Goal: Task Accomplishment & Management: Manage account settings

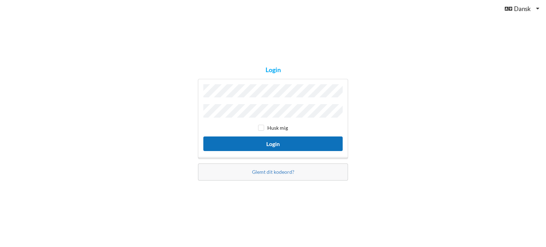
click at [231, 140] on button "Login" at bounding box center [272, 143] width 139 height 15
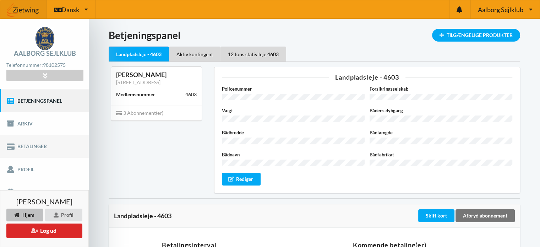
click at [33, 145] on link "Betalinger" at bounding box center [44, 146] width 89 height 23
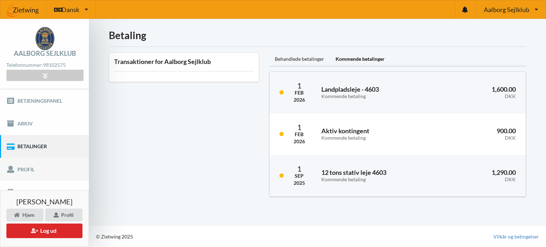
click at [22, 168] on link "Profil" at bounding box center [44, 169] width 89 height 23
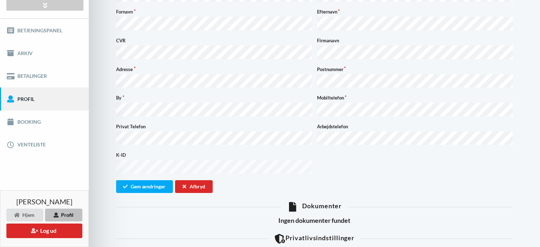
scroll to position [79, 0]
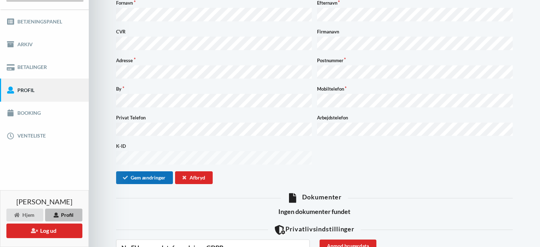
click at [140, 171] on button "Gem ændringer" at bounding box center [144, 177] width 57 height 13
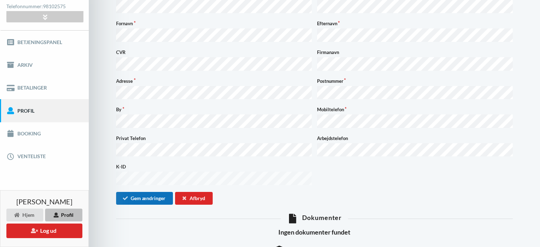
scroll to position [48, 0]
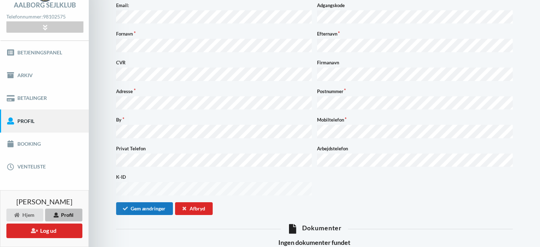
click at [140, 162] on form "Email: Adgangskode Fornavn Efternavn CVR Firmanavn Adresse Postnummer By Mobilt…" at bounding box center [314, 108] width 397 height 213
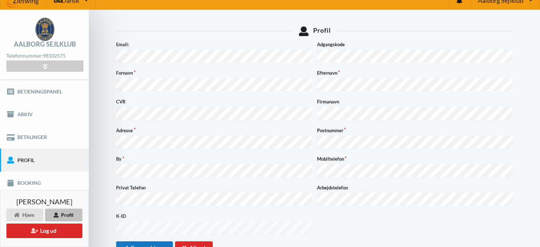
scroll to position [6, 0]
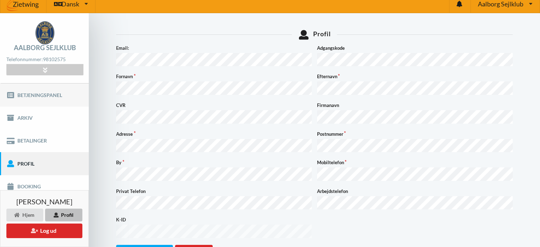
click at [36, 93] on link "Betjeningspanel" at bounding box center [44, 94] width 89 height 23
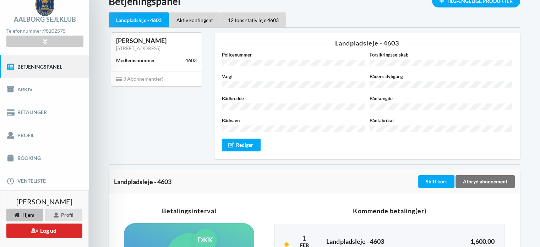
scroll to position [43, 0]
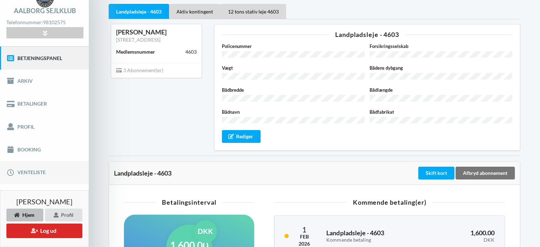
click at [30, 173] on link "Venteliste" at bounding box center [44, 172] width 89 height 23
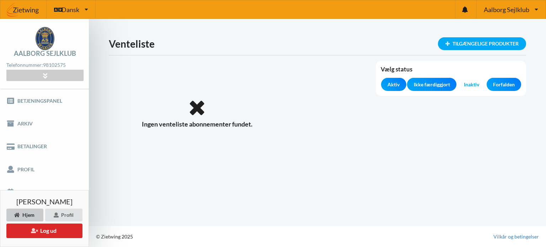
click at [27, 214] on div "Hjem" at bounding box center [24, 215] width 37 height 13
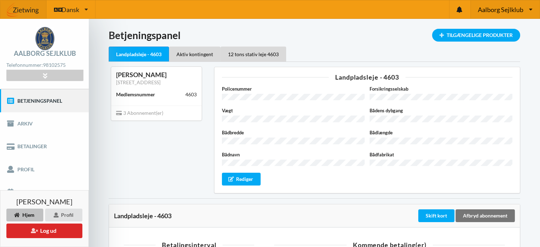
click at [493, 6] on span "Aalborg Sejlklub" at bounding box center [500, 9] width 45 height 6
click at [531, 10] on icon at bounding box center [531, 9] width 4 height 5
click at [496, 44] on link "Egense Sejlklub" at bounding box center [505, 44] width 68 height 16
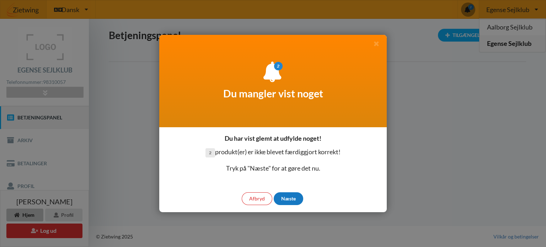
click at [287, 196] on div "Næste" at bounding box center [288, 198] width 29 height 13
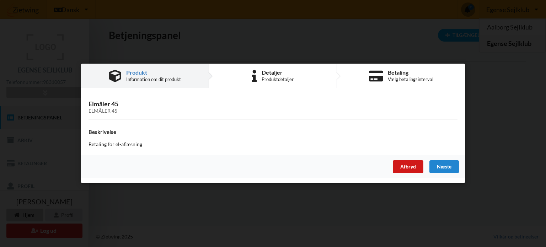
click at [409, 164] on div "Afbryd" at bounding box center [408, 167] width 31 height 13
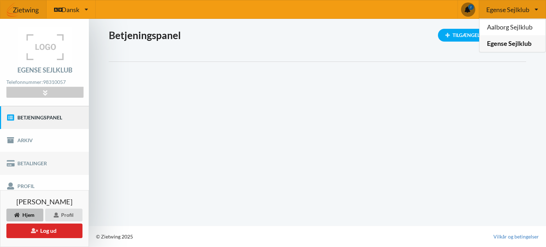
click at [21, 160] on link "Betalinger" at bounding box center [44, 163] width 89 height 23
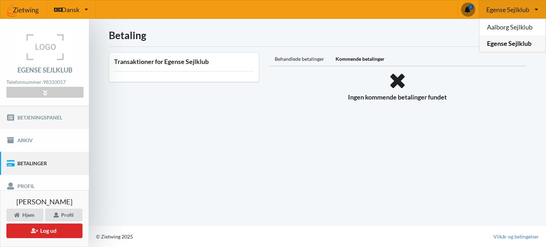
click at [34, 116] on link "Betjeningspanel" at bounding box center [44, 117] width 89 height 23
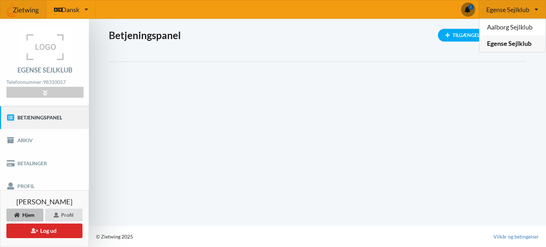
click at [25, 215] on div "Hjem" at bounding box center [24, 215] width 37 height 13
click at [28, 205] on span "[PERSON_NAME]" at bounding box center [44, 201] width 56 height 7
click at [24, 214] on div "Hjem" at bounding box center [24, 215] width 37 height 13
click at [502, 27] on link "Aalborg Sejlklub" at bounding box center [512, 27] width 66 height 16
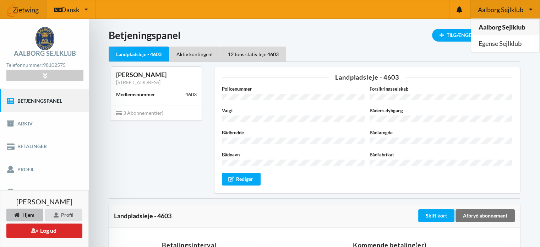
click at [44, 227] on button "Log ud" at bounding box center [44, 230] width 76 height 15
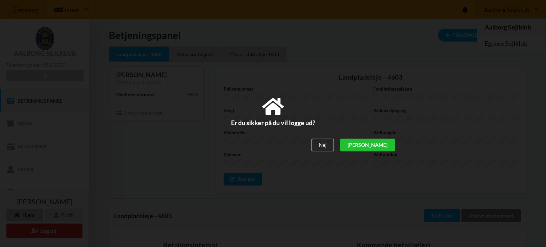
click at [376, 146] on div "[PERSON_NAME]" at bounding box center [367, 145] width 55 height 13
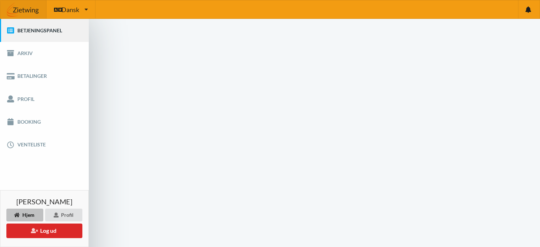
click at [376, 146] on div "Er du sikker på du vil logge ud? Nej Ja" at bounding box center [270, 133] width 409 height 105
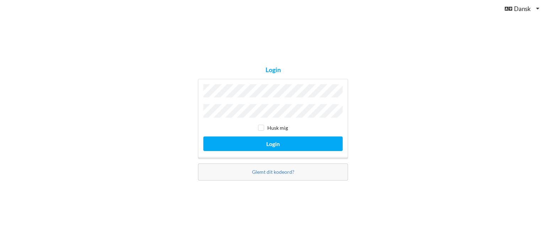
click at [376, 146] on div "Login Husk mig Login Glemt dit kodeord?" at bounding box center [273, 123] width 546 height 247
